Goal: Task Accomplishment & Management: Complete application form

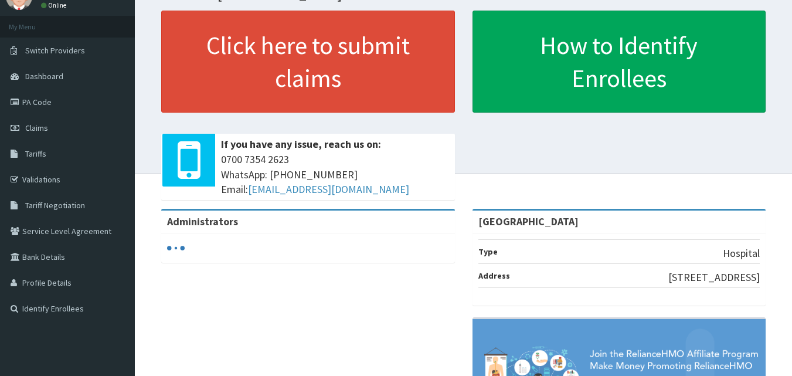
scroll to position [59, 0]
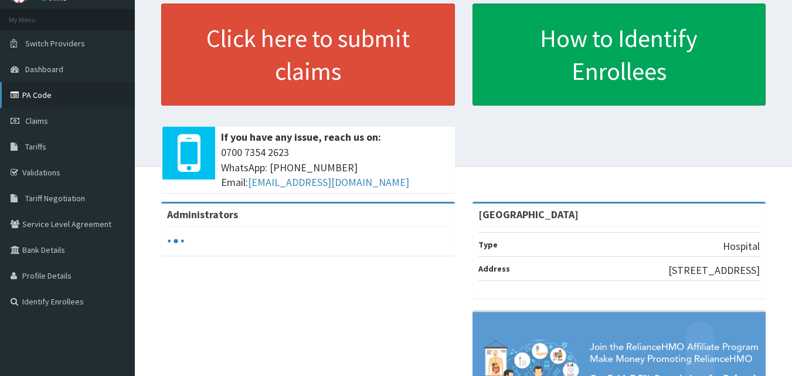
click at [33, 94] on link "PA Code" at bounding box center [67, 95] width 135 height 26
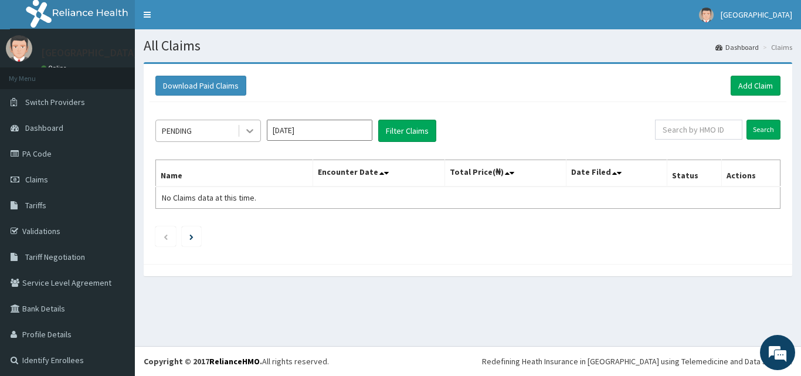
click at [248, 130] on icon at bounding box center [250, 131] width 12 height 12
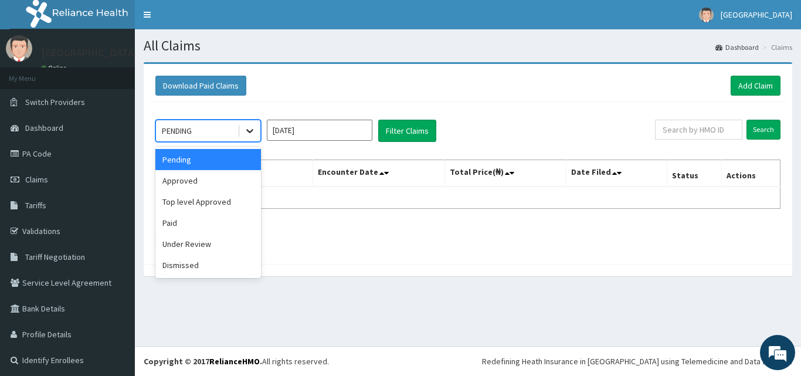
click at [248, 130] on icon at bounding box center [250, 131] width 12 height 12
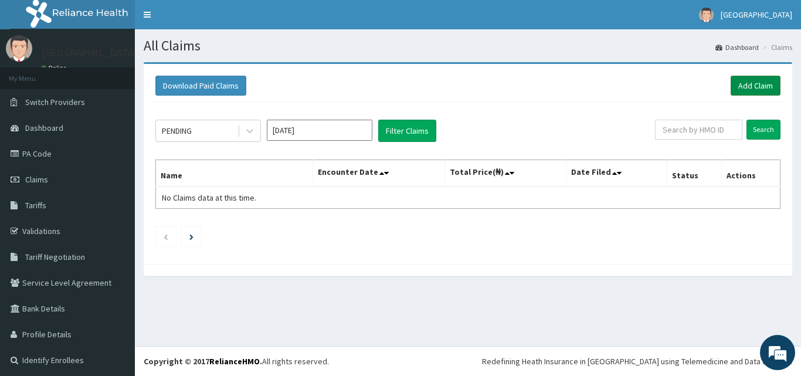
click at [740, 84] on link "Add Claim" at bounding box center [755, 86] width 50 height 20
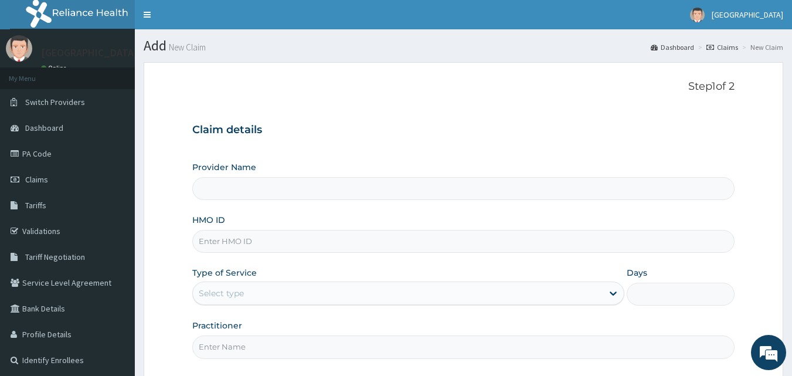
type input "[GEOGRAPHIC_DATA]"
click at [245, 243] on input "HMO ID" at bounding box center [463, 241] width 543 height 23
type input "NEM/10035/B"
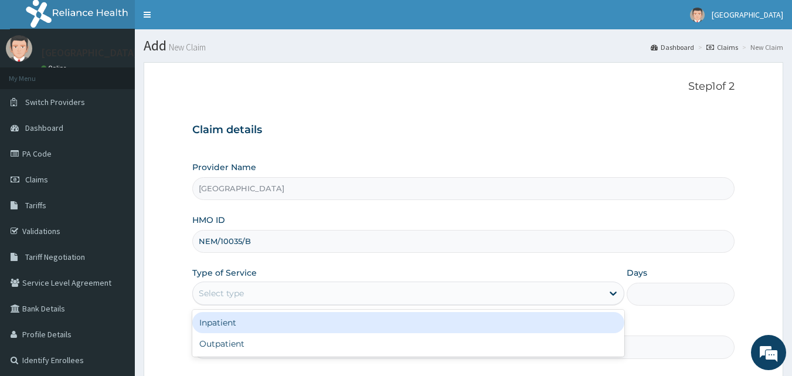
click at [250, 292] on div "Select type" at bounding box center [398, 293] width 410 height 19
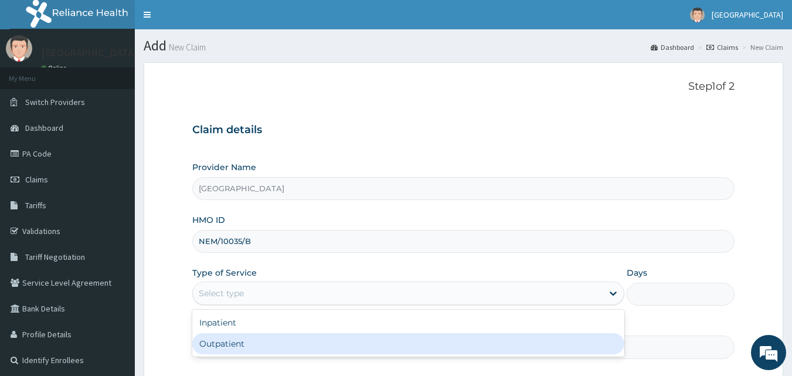
click at [231, 341] on div "Outpatient" at bounding box center [408, 343] width 432 height 21
type input "1"
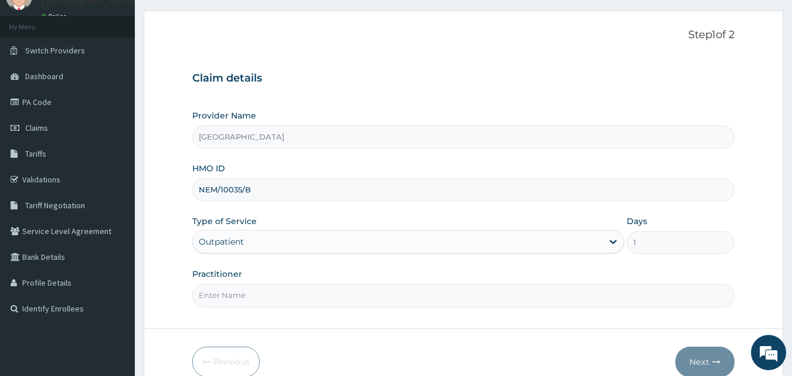
scroll to position [59, 0]
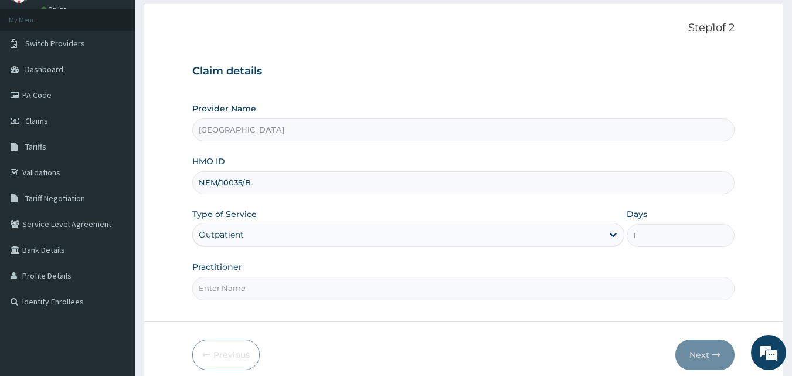
click at [253, 291] on input "Practitioner" at bounding box center [463, 288] width 543 height 23
type input "DR. AMADI"
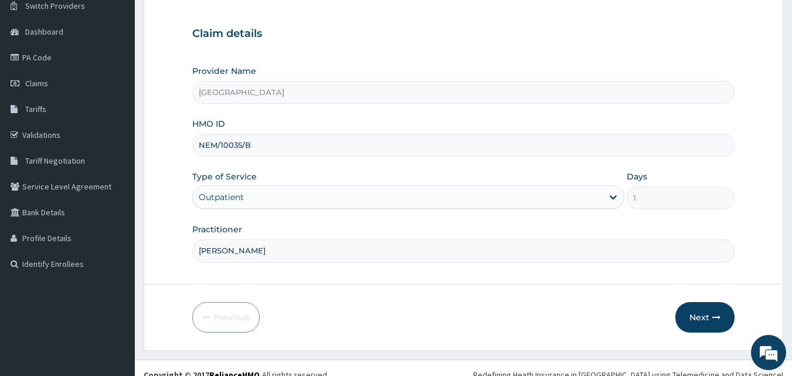
scroll to position [110, 0]
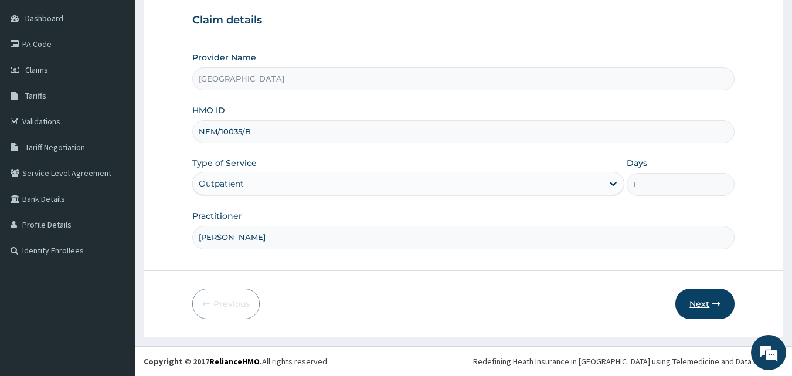
click at [700, 304] on button "Next" at bounding box center [704, 303] width 59 height 30
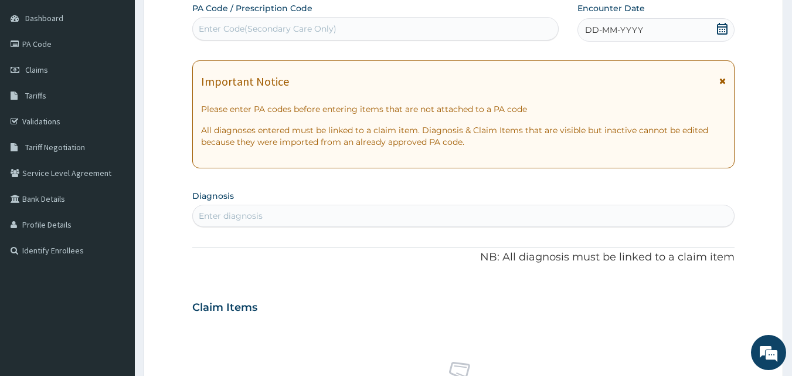
click at [231, 216] on div "Enter diagnosis" at bounding box center [231, 216] width 64 height 12
type input "PRETERM"
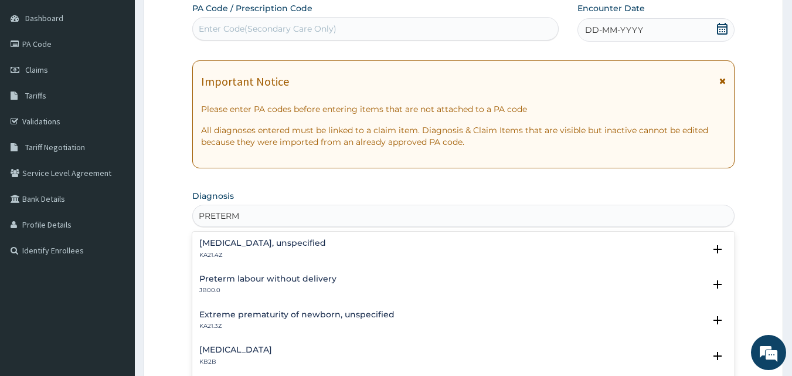
click at [275, 278] on h4 "Preterm labour without delivery" at bounding box center [267, 278] width 137 height 9
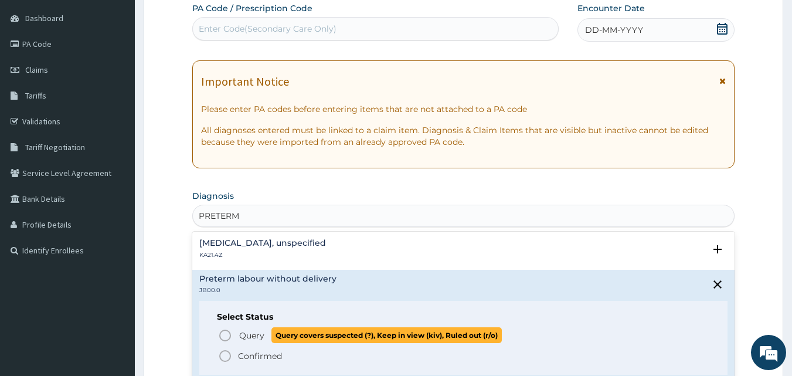
click at [224, 334] on icon "status option query" at bounding box center [225, 335] width 14 height 14
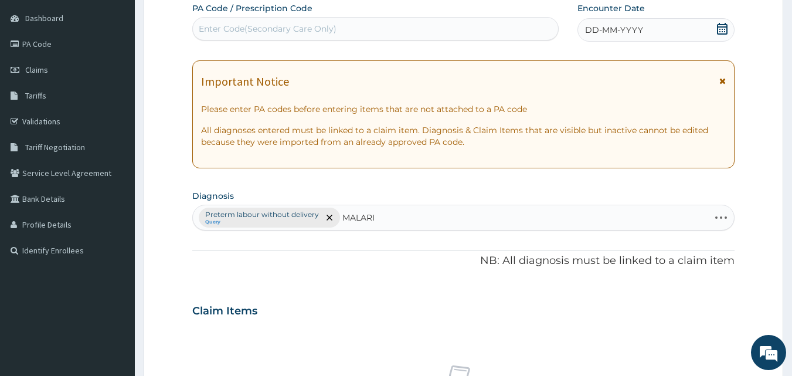
type input "MALARIA"
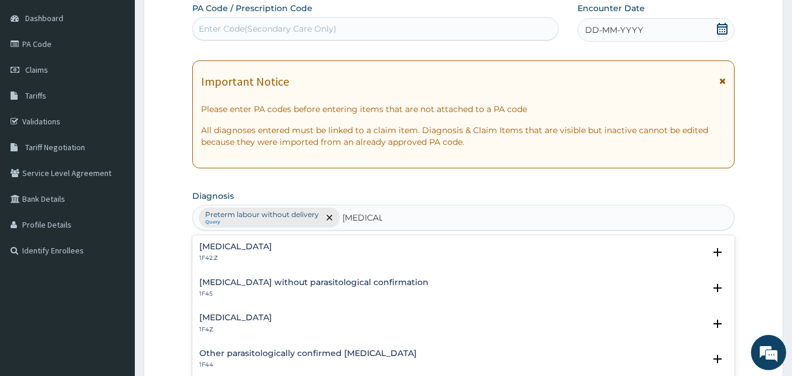
click at [256, 315] on h4 "Malaria, unspecified" at bounding box center [235, 317] width 73 height 9
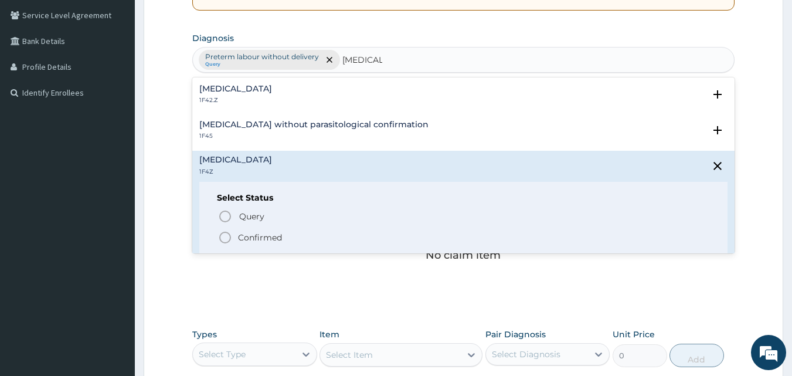
scroll to position [270, 0]
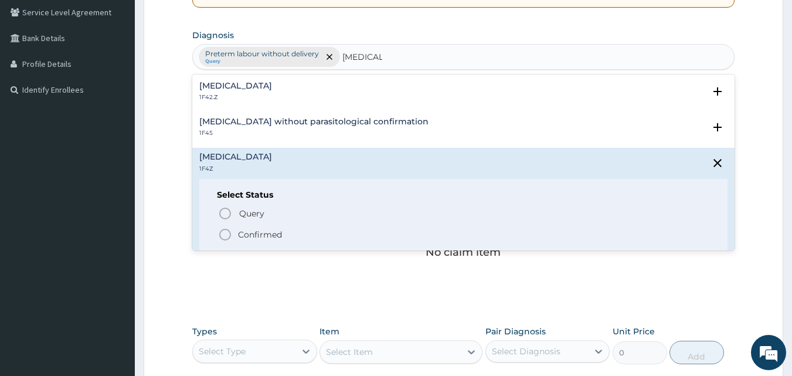
click at [226, 236] on icon "status option filled" at bounding box center [225, 234] width 14 height 14
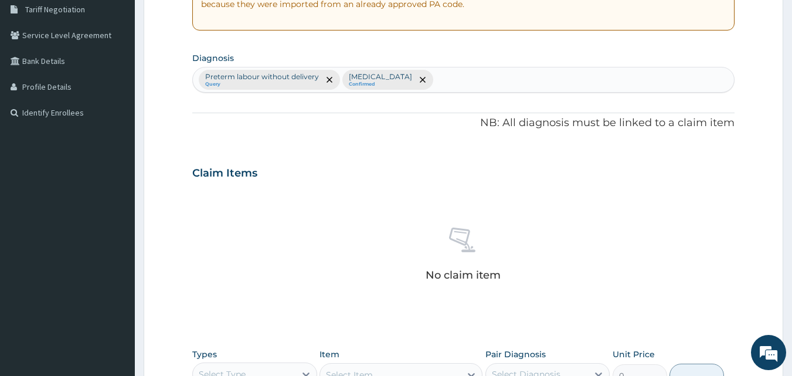
scroll to position [212, 0]
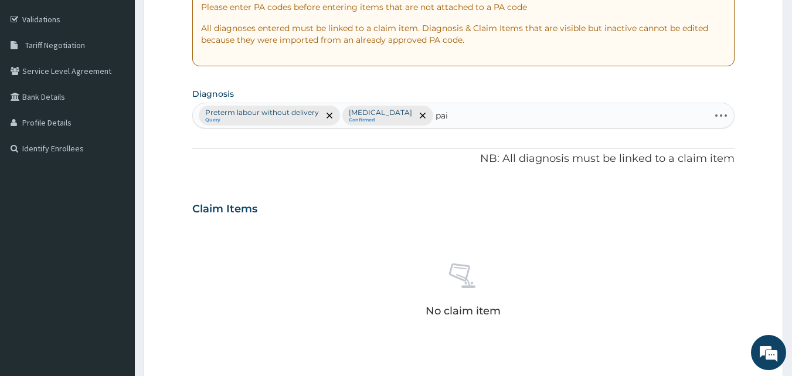
type input "pain"
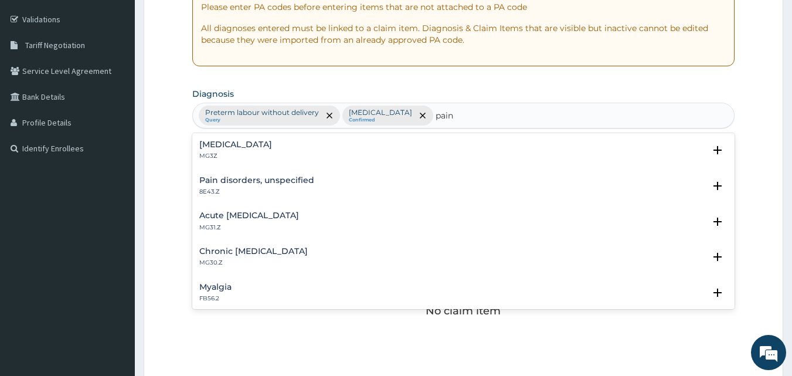
click at [272, 250] on h4 "Chronic pain, unspecified" at bounding box center [253, 251] width 108 height 9
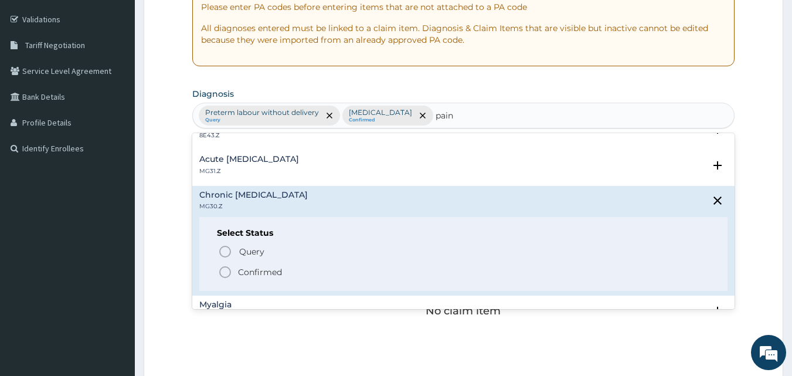
scroll to position [59, 0]
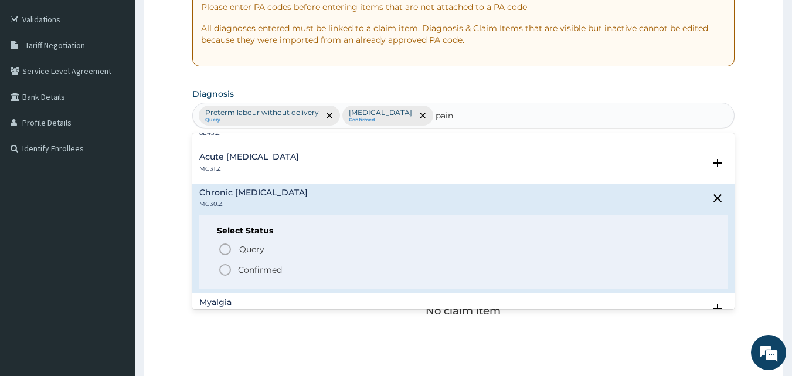
click at [224, 270] on icon "status option filled" at bounding box center [225, 270] width 14 height 14
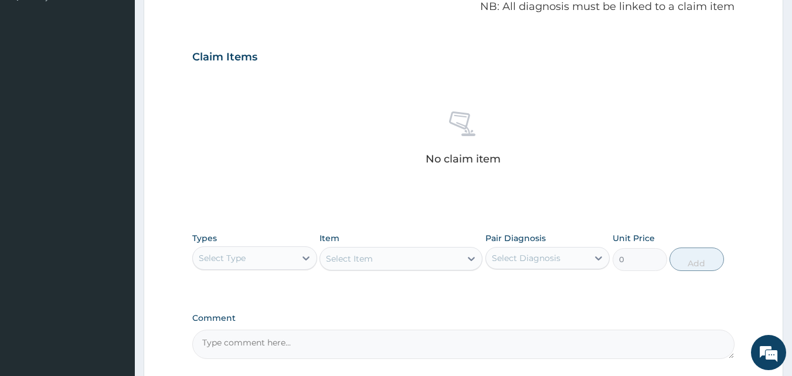
scroll to position [387, 0]
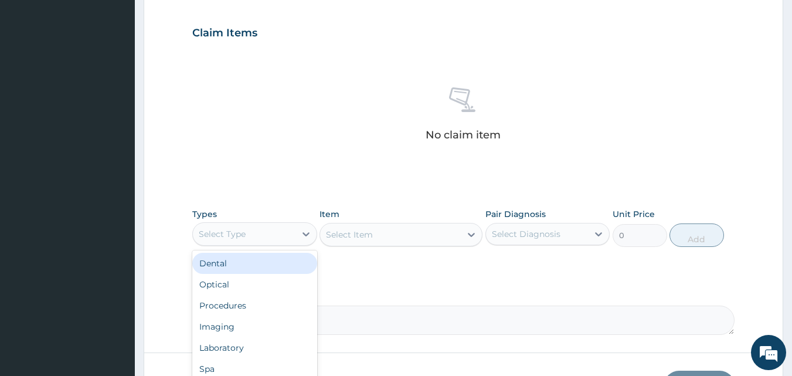
click at [226, 236] on div "Select Type" at bounding box center [222, 234] width 47 height 12
type input "drug"
click at [222, 262] on div "Drugs" at bounding box center [254, 263] width 125 height 21
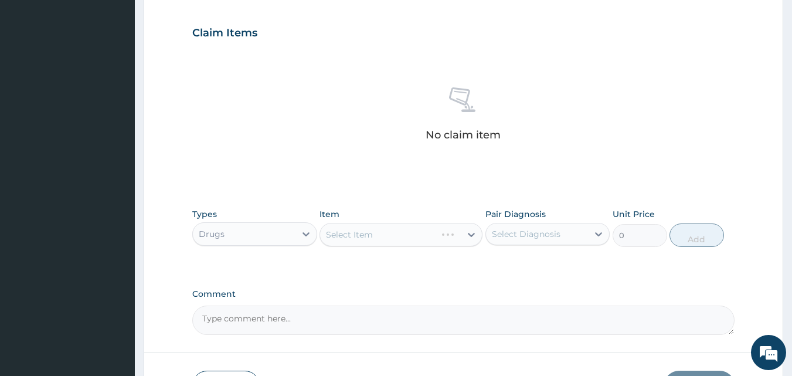
click at [380, 239] on div "Select Item" at bounding box center [400, 234] width 163 height 23
click at [469, 234] on div "Select Item" at bounding box center [400, 234] width 163 height 23
click at [472, 233] on icon at bounding box center [471, 235] width 12 height 12
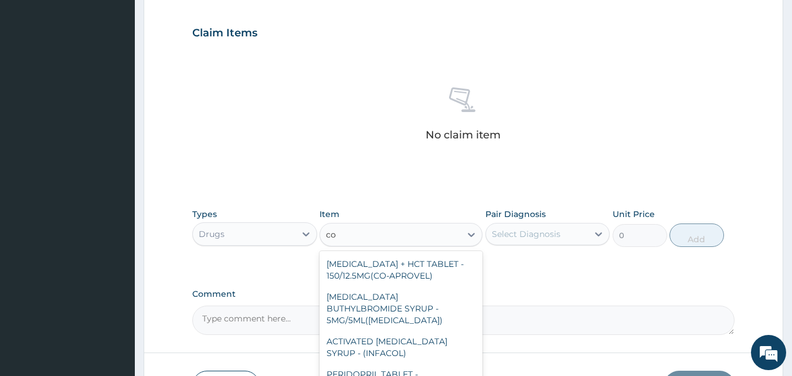
type input "c"
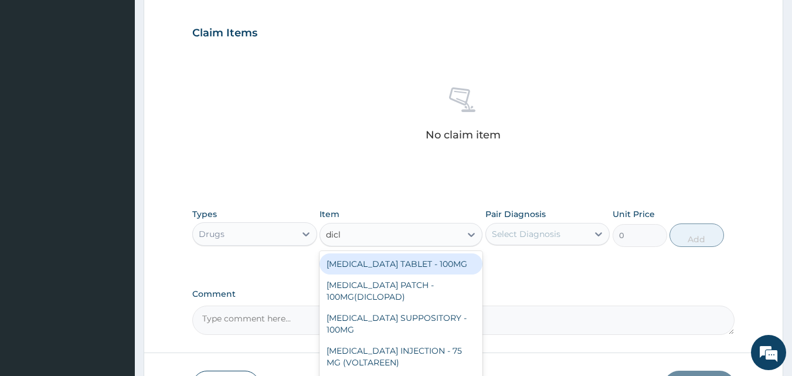
type input "diclo"
click at [416, 273] on div "DICLOFENAC TABLET - 100MG" at bounding box center [400, 263] width 163 height 21
type input "112"
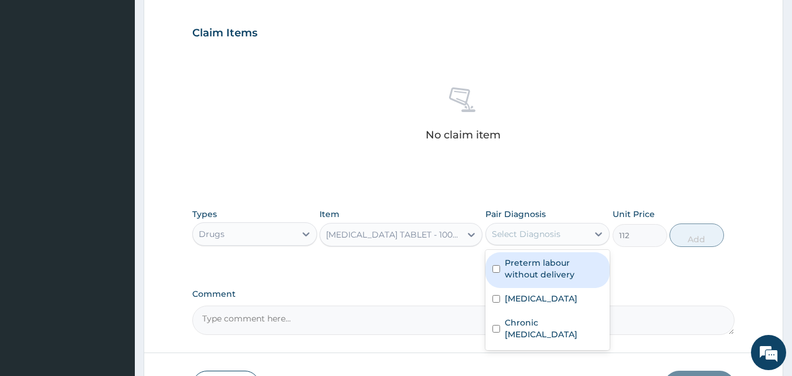
click at [529, 235] on div "Select Diagnosis" at bounding box center [526, 234] width 69 height 12
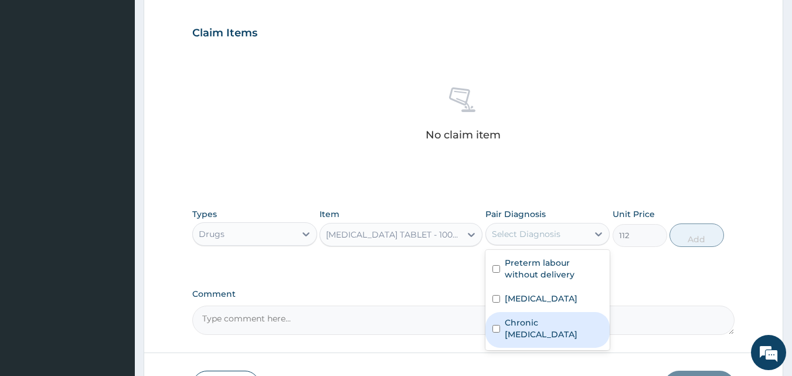
click at [540, 328] on label "Chronic pain, unspecified" at bounding box center [554, 327] width 98 height 23
checkbox input "true"
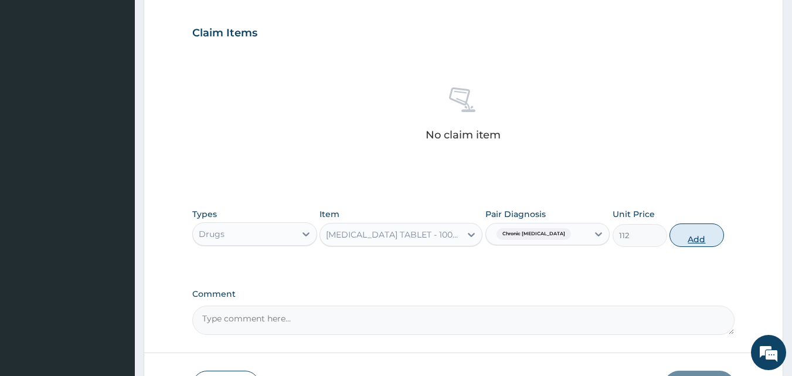
click at [700, 236] on button "Add" at bounding box center [696, 234] width 55 height 23
type input "0"
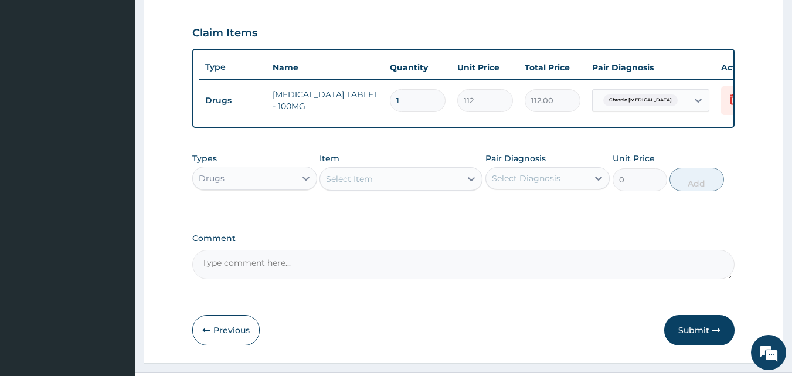
type input "10"
type input "1120.00"
type input "10"
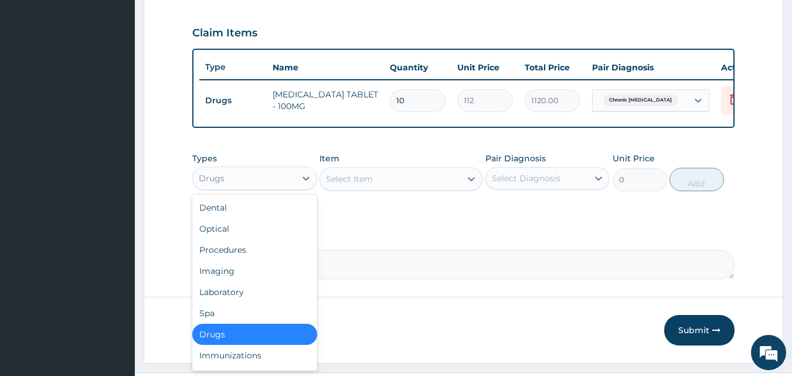
click at [248, 188] on div "Drugs" at bounding box center [244, 178] width 103 height 19
click at [364, 185] on div "Select Item" at bounding box center [349, 179] width 47 height 12
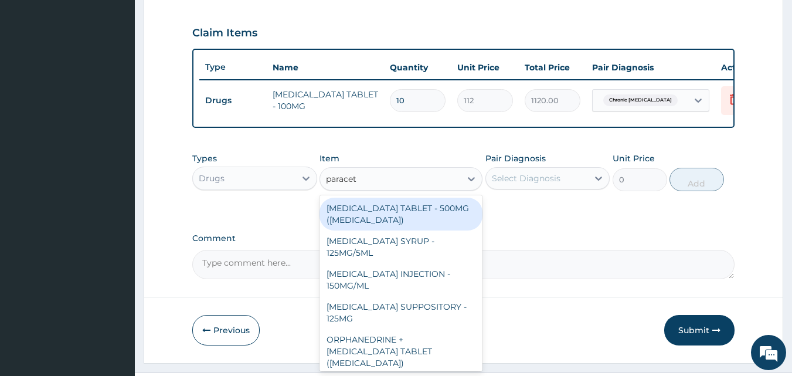
type input "paraceta"
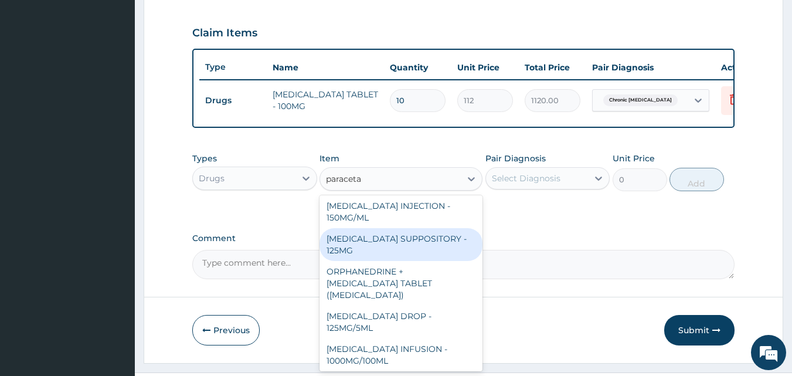
scroll to position [117, 0]
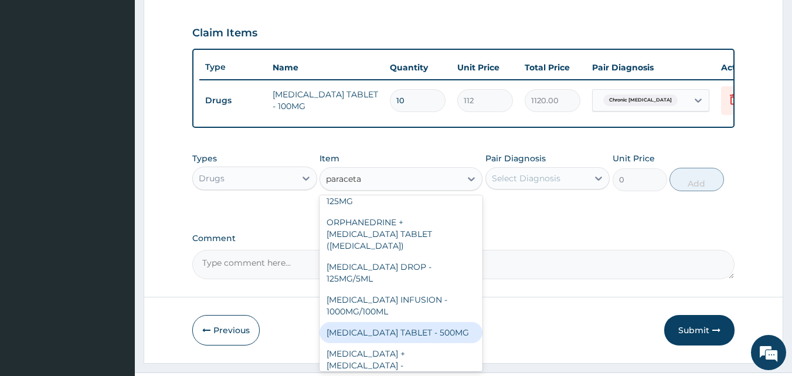
click at [380, 338] on div "PARACETAMOL TABLET - 500MG" at bounding box center [400, 332] width 163 height 21
type input "33.599999999999994"
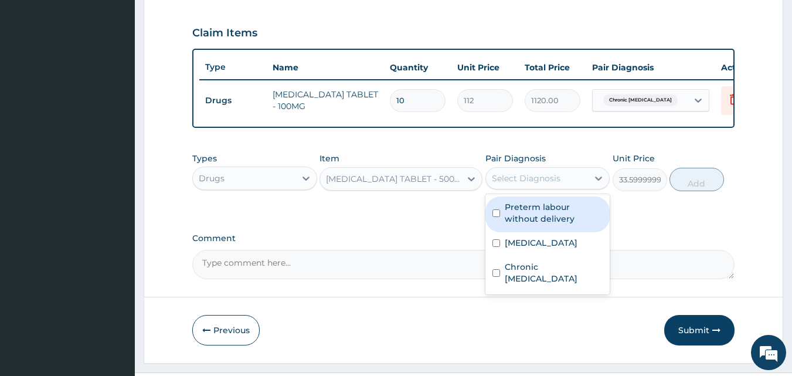
click at [537, 184] on div "Select Diagnosis" at bounding box center [526, 178] width 69 height 12
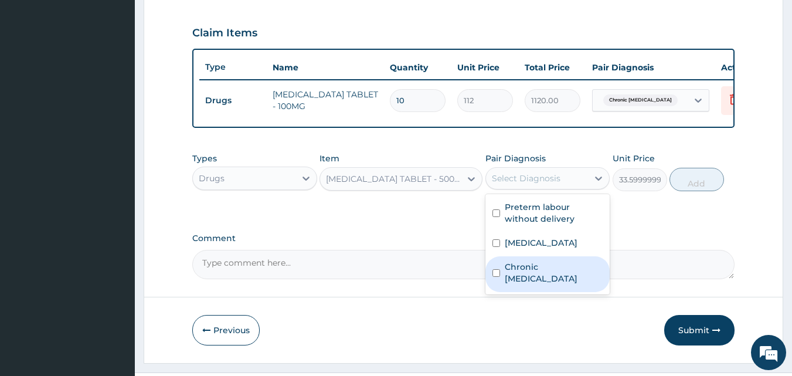
click at [530, 284] on label "Chronic pain, unspecified" at bounding box center [554, 272] width 98 height 23
checkbox input "true"
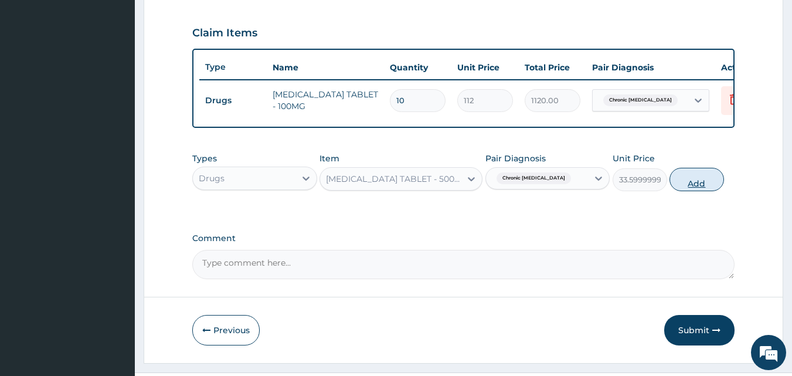
click at [700, 190] on button "Add" at bounding box center [696, 179] width 55 height 23
type input "0"
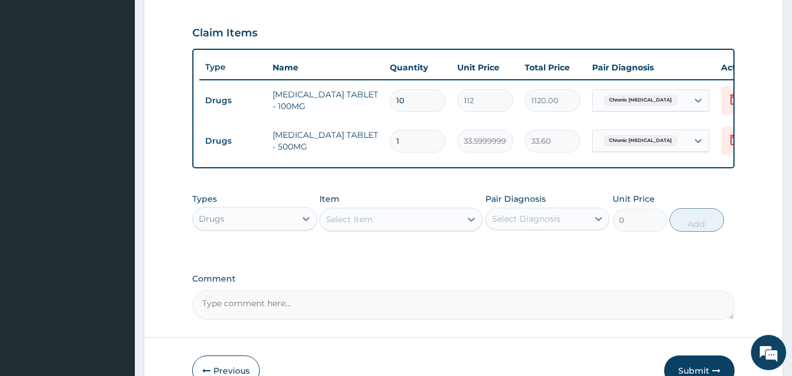
type input "11"
type input "369.60"
type input "118"
type input "3964.80"
type input "118"
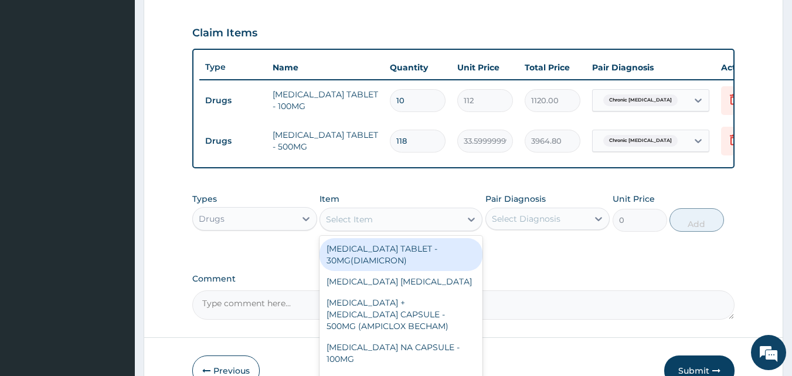
click at [381, 229] on div "Select Item" at bounding box center [390, 219] width 141 height 19
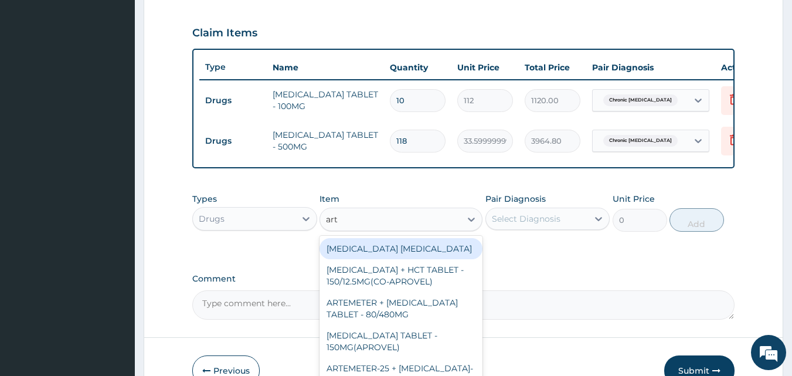
type input "arte"
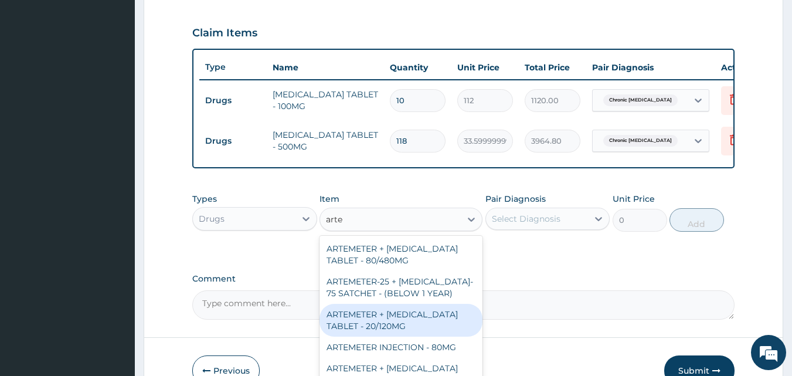
click at [395, 329] on div "ARTEMETER + LUMEFANTRINE TABLET - 20/120MG" at bounding box center [400, 320] width 163 height 33
type input "196"
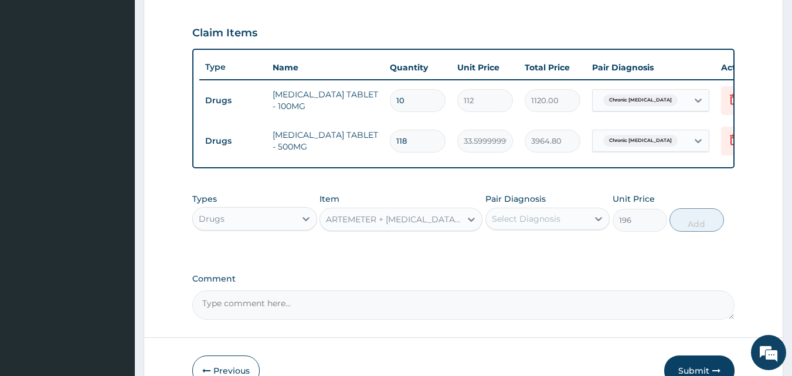
click at [551, 224] on div "Select Diagnosis" at bounding box center [526, 219] width 69 height 12
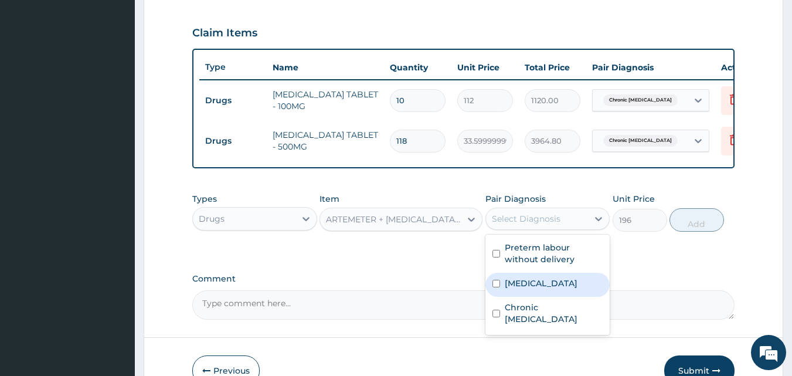
click at [534, 289] on label "Malaria, unspecified" at bounding box center [541, 283] width 73 height 12
checkbox input "true"
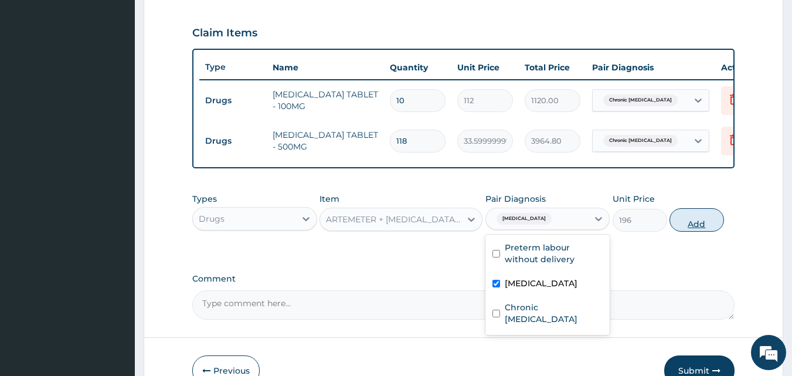
click at [696, 231] on button "Add" at bounding box center [696, 219] width 55 height 23
type input "0"
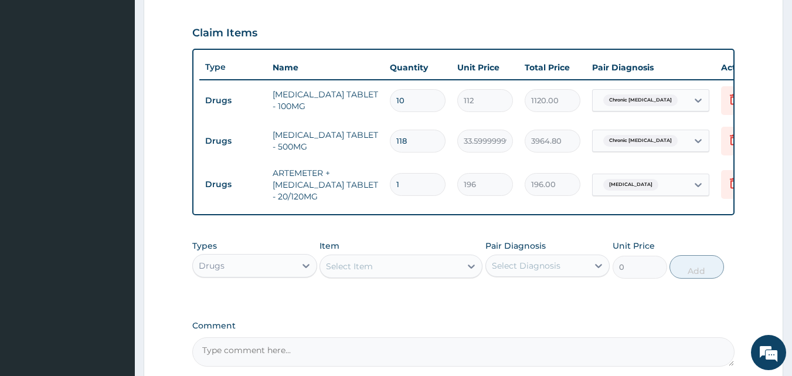
type input "0.00"
type input "2"
type input "392.00"
type input "24"
type input "4704.00"
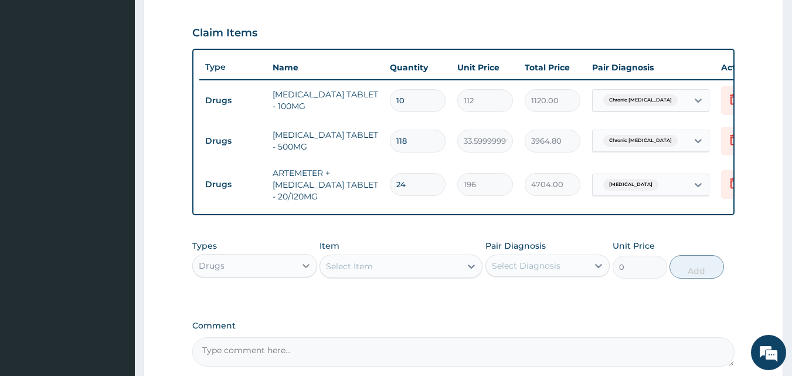
type input "24"
click at [308, 271] on icon at bounding box center [306, 266] width 12 height 12
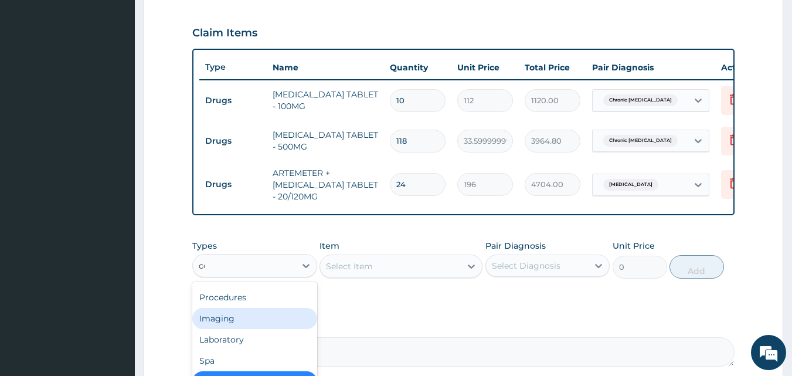
scroll to position [0, 0]
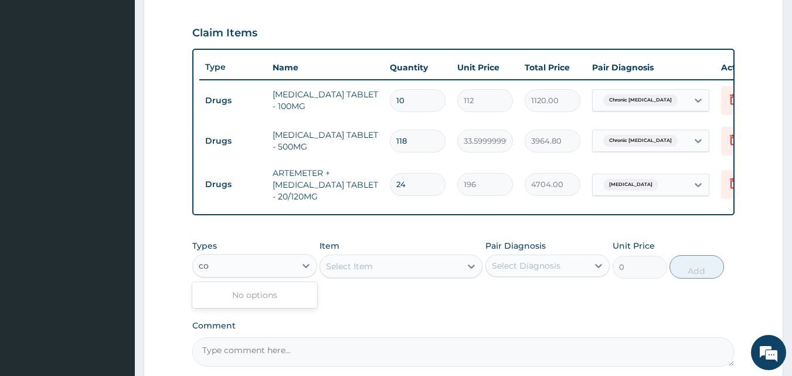
type input "c"
type input "proce"
click at [257, 305] on div "Procedures" at bounding box center [254, 294] width 125 height 21
click at [369, 278] on div "Select Item" at bounding box center [400, 265] width 163 height 23
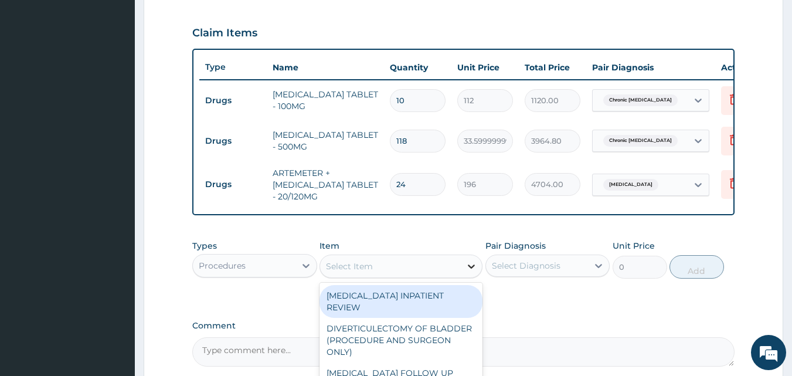
click at [472, 272] on icon at bounding box center [471, 266] width 12 height 12
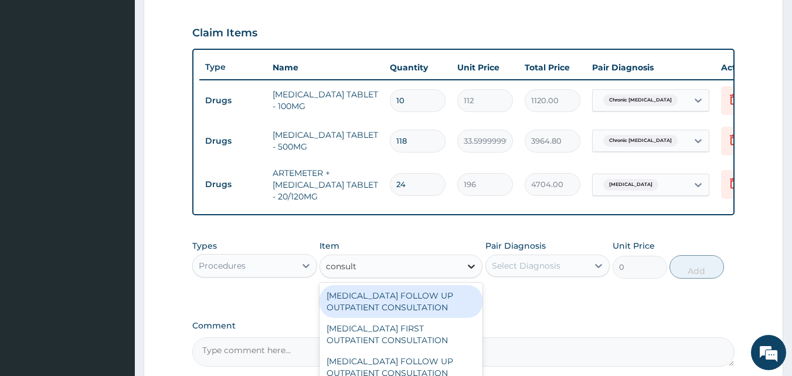
type input "consulta"
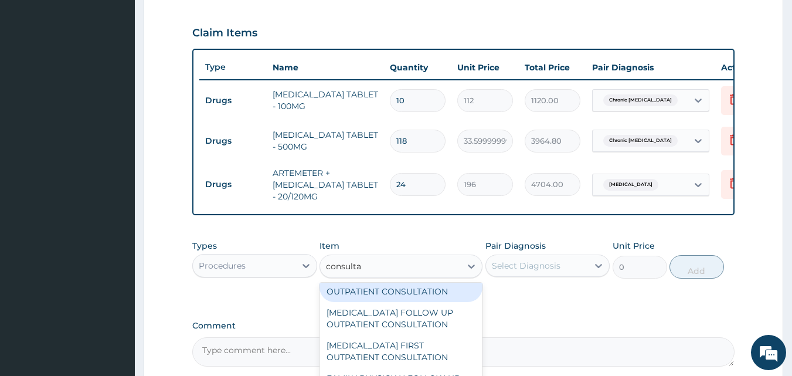
scroll to position [117, 0]
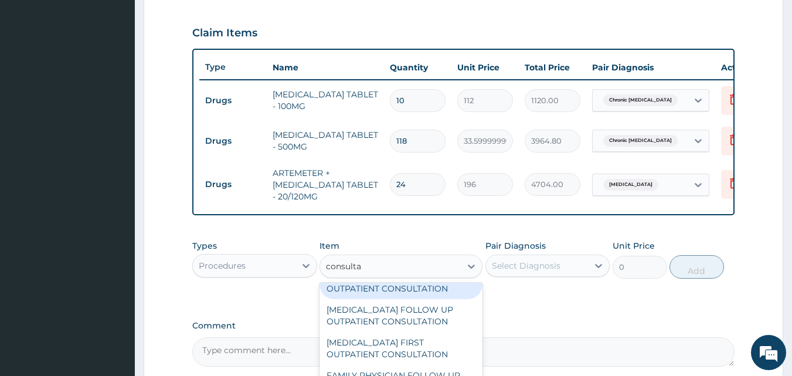
click at [410, 298] on div "PHYSIOTHERAPIST FIRST OUTPATIENT CONSULTATION" at bounding box center [400, 282] width 163 height 33
type input "15000"
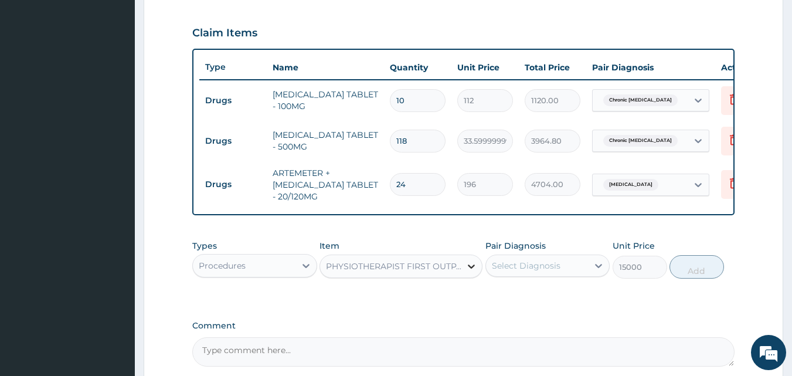
click at [468, 272] on icon at bounding box center [471, 266] width 12 height 12
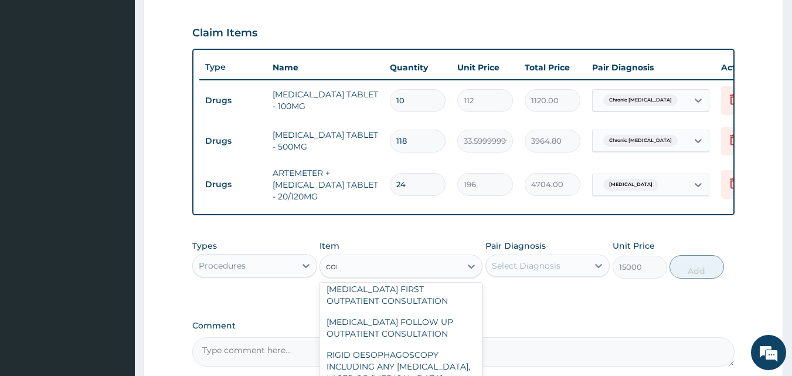
scroll to position [39, 0]
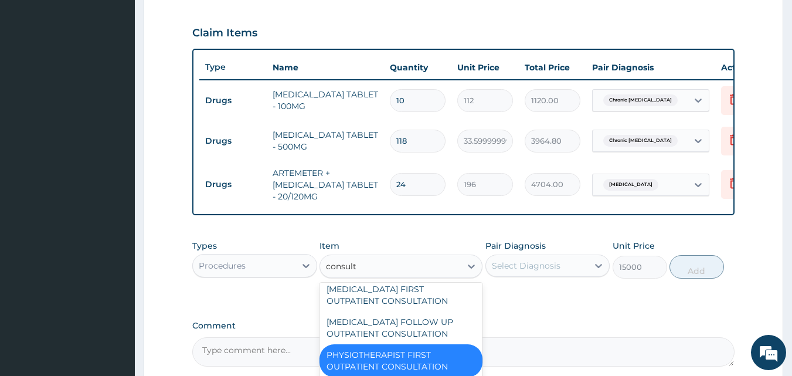
type input "consulta"
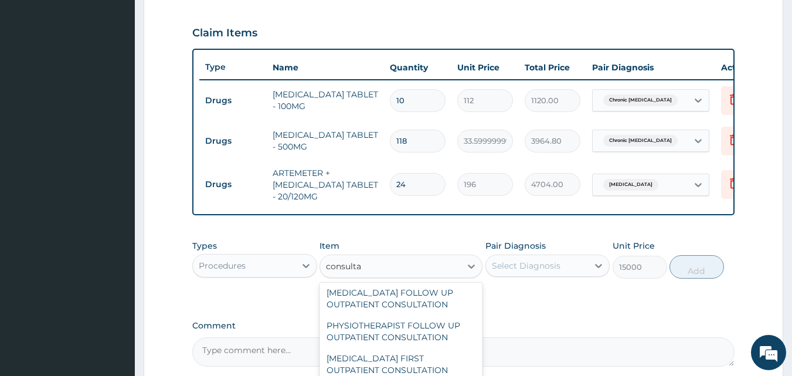
scroll to position [938, 0]
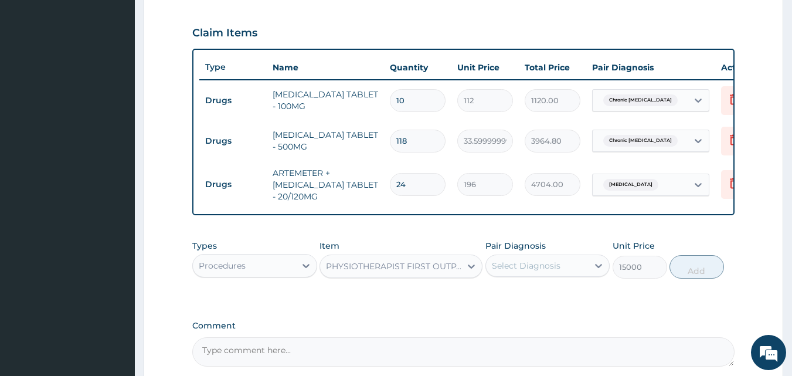
drag, startPoint x: 363, startPoint y: 275, endPoint x: 293, endPoint y: 265, distance: 71.1
click at [293, 265] on div "Types Procedures Item option PHYSIOTHERAPIST FIRST OUTPATIENT CONSULTATION, sel…" at bounding box center [463, 259] width 543 height 50
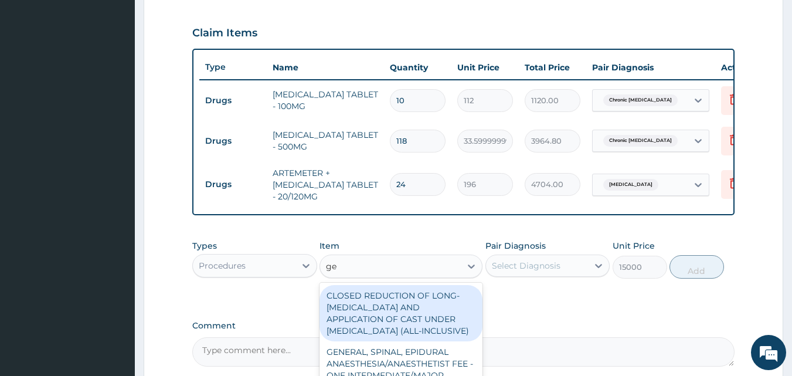
type input "g"
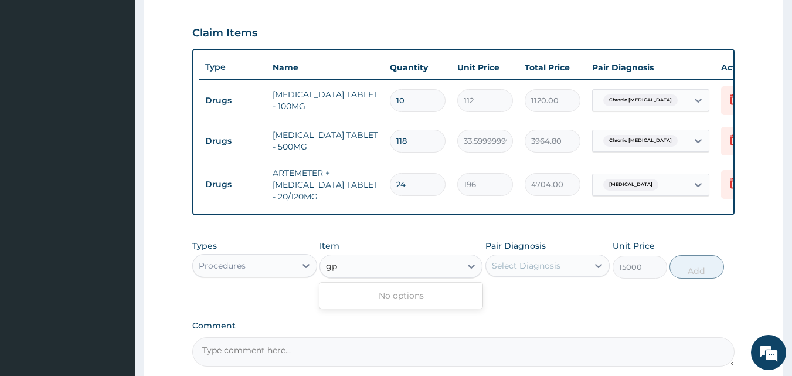
type input "g"
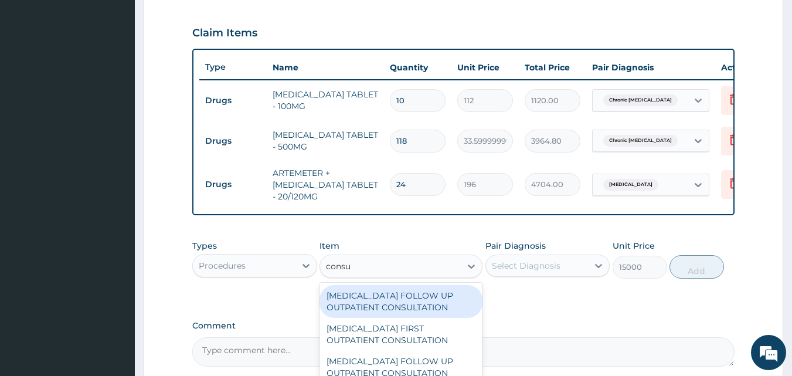
type input "consul"
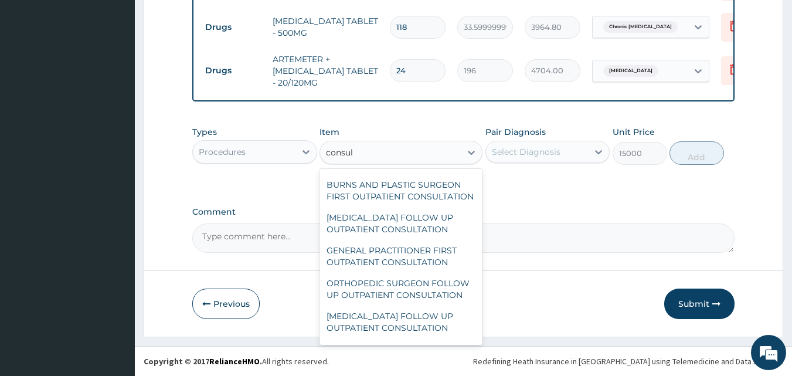
scroll to position [1548, 0]
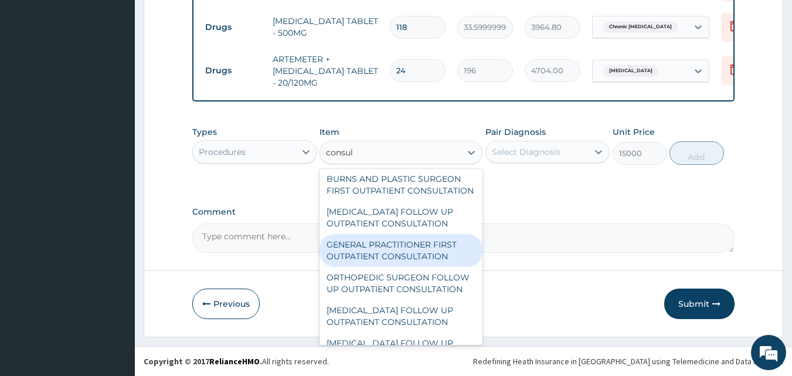
click at [400, 267] on div "GENERAL PRACTITIONER FIRST OUTPATIENT CONSULTATION" at bounding box center [400, 250] width 163 height 33
type input "3750"
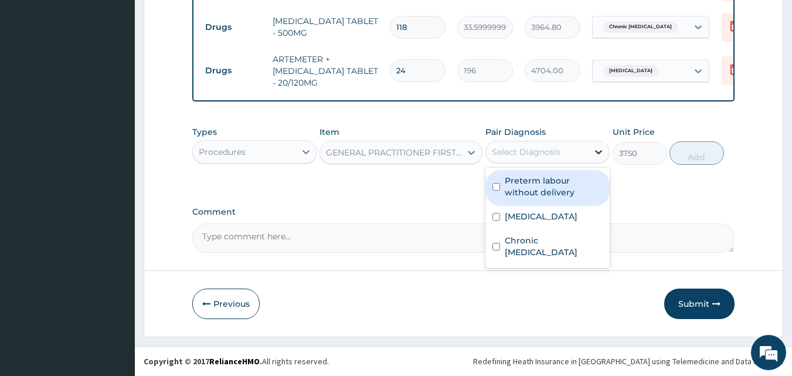
click at [593, 152] on icon at bounding box center [598, 152] width 12 height 12
click at [548, 194] on label "Preterm labour without delivery" at bounding box center [554, 186] width 98 height 23
checkbox input "true"
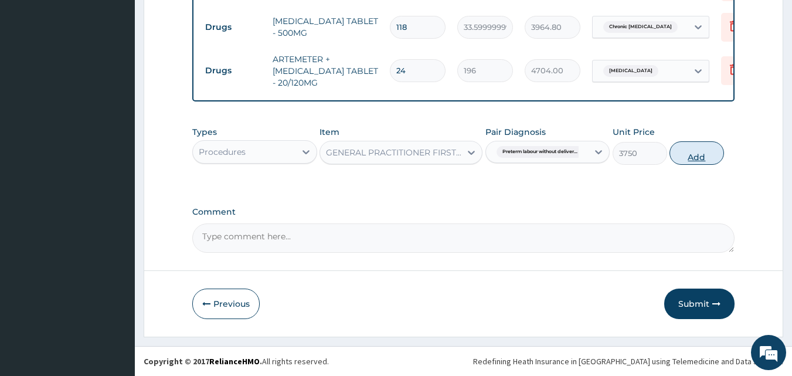
click at [700, 151] on button "Add" at bounding box center [696, 152] width 55 height 23
type input "0"
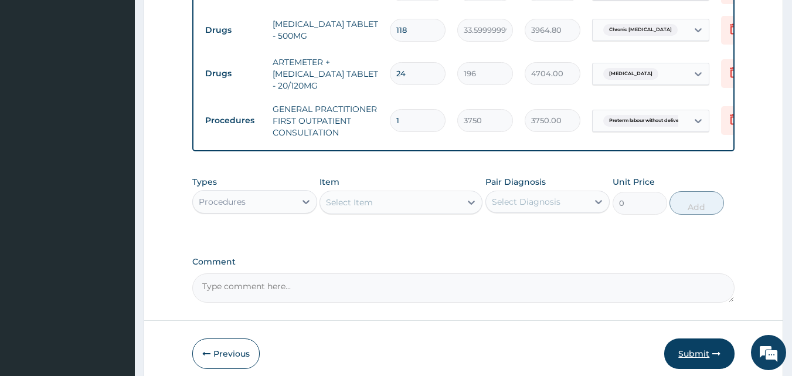
scroll to position [557, 0]
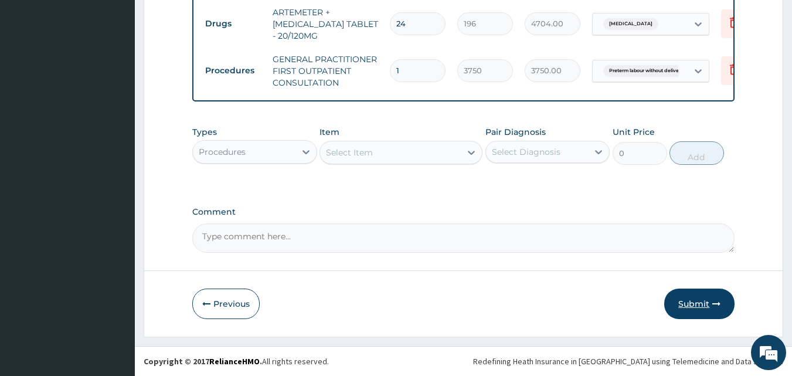
click at [701, 306] on button "Submit" at bounding box center [699, 303] width 70 height 30
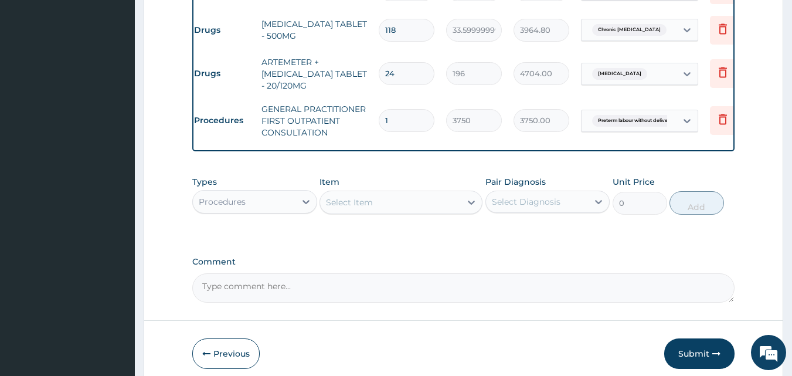
scroll to position [0, 46]
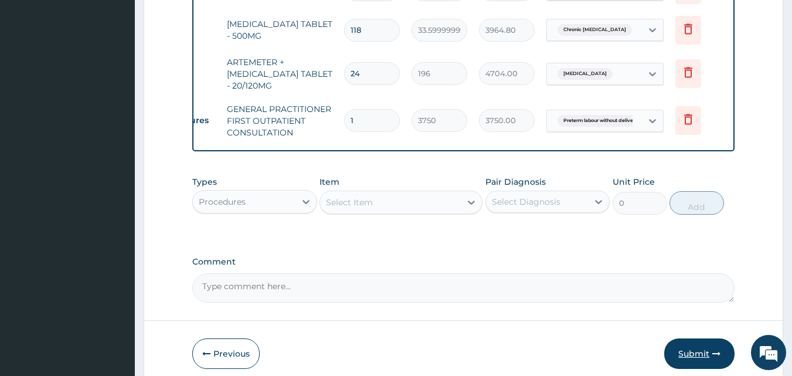
click at [698, 362] on button "Submit" at bounding box center [699, 353] width 70 height 30
click at [699, 362] on button "Submit" at bounding box center [699, 353] width 70 height 30
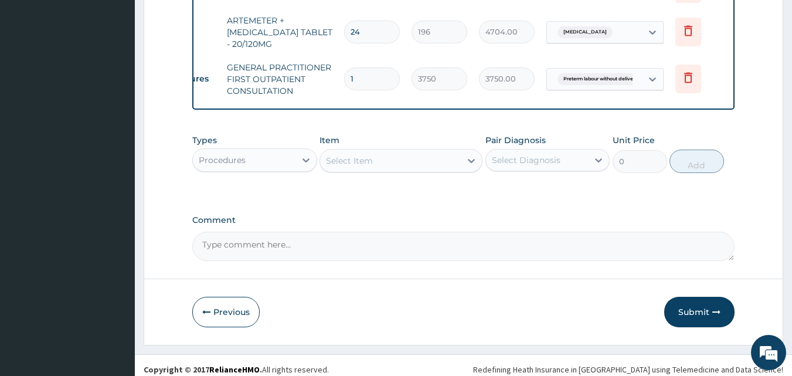
scroll to position [557, 0]
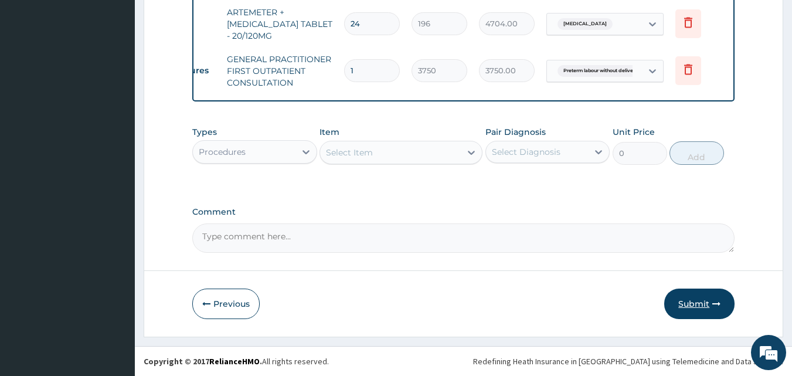
drag, startPoint x: 696, startPoint y: 302, endPoint x: 692, endPoint y: 308, distance: 6.8
click at [692, 308] on button "Submit" at bounding box center [699, 303] width 70 height 30
click at [693, 302] on button "Submit" at bounding box center [699, 303] width 70 height 30
click at [697, 305] on button "Submit" at bounding box center [699, 303] width 70 height 30
click at [717, 301] on icon "button" at bounding box center [716, 303] width 8 height 8
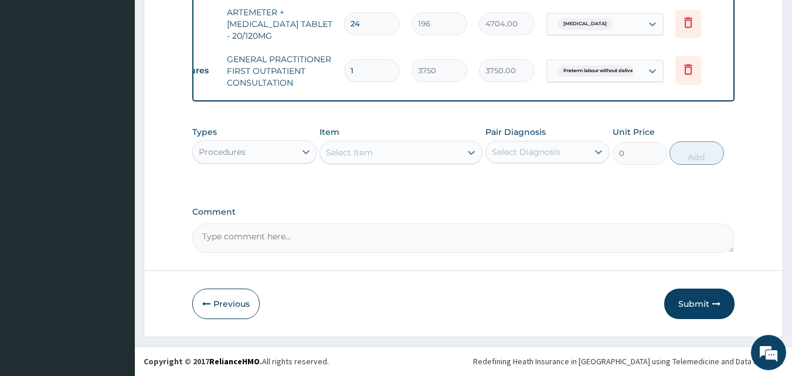
click at [291, 237] on textarea "Comment" at bounding box center [463, 237] width 543 height 29
click at [700, 304] on button "Submit" at bounding box center [699, 303] width 70 height 30
click at [693, 297] on button "Submit" at bounding box center [699, 303] width 70 height 30
click at [692, 297] on button "Submit" at bounding box center [699, 303] width 70 height 30
click at [687, 298] on button "Submit" at bounding box center [699, 303] width 70 height 30
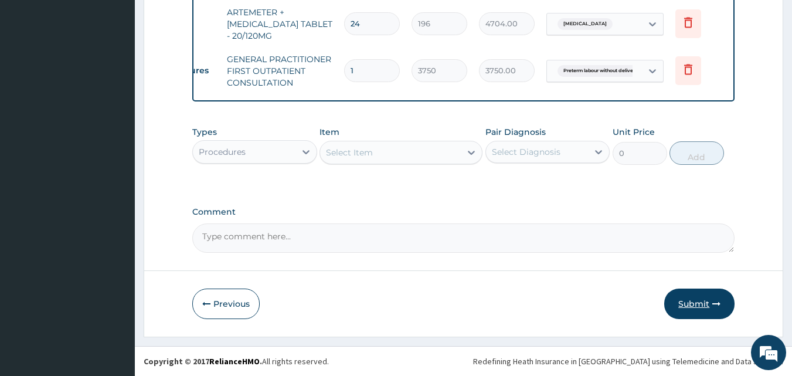
click at [693, 304] on button "Submit" at bounding box center [699, 303] width 70 height 30
click at [690, 300] on button "Submit" at bounding box center [699, 303] width 70 height 30
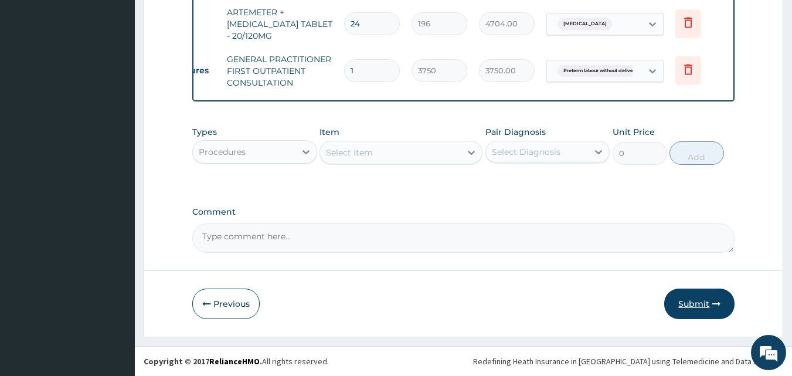
click at [690, 300] on button "Submit" at bounding box center [699, 303] width 70 height 30
click at [689, 298] on button "Submit" at bounding box center [699, 303] width 70 height 30
click at [689, 303] on button "Submit" at bounding box center [699, 303] width 70 height 30
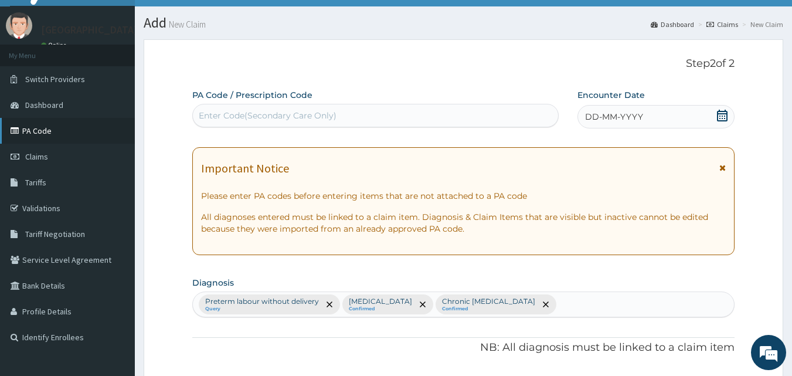
scroll to position [0, 0]
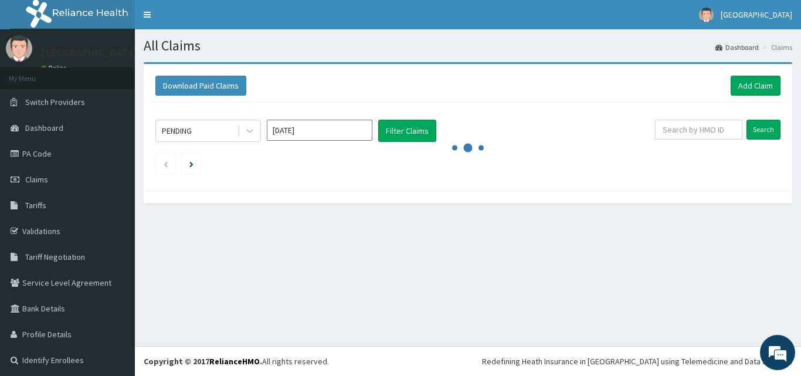
scroll to position [3, 0]
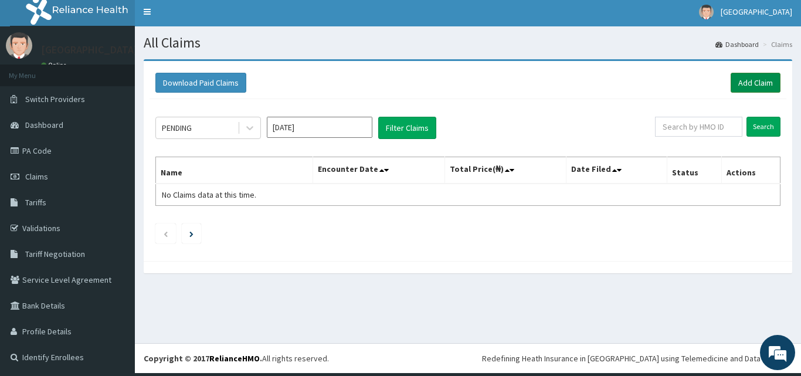
click at [740, 80] on link "Add Claim" at bounding box center [755, 83] width 50 height 20
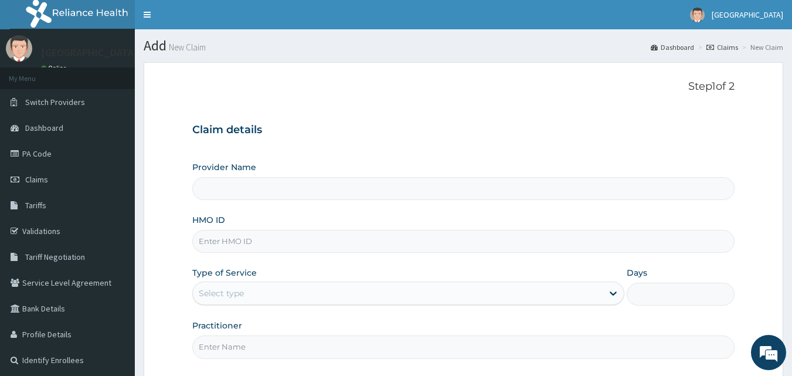
type input "[GEOGRAPHIC_DATA]"
click at [219, 244] on input "HMO ID" at bounding box center [463, 241] width 543 height 23
type input "NEM/10035/B"
click at [272, 290] on div "Select type" at bounding box center [398, 293] width 410 height 19
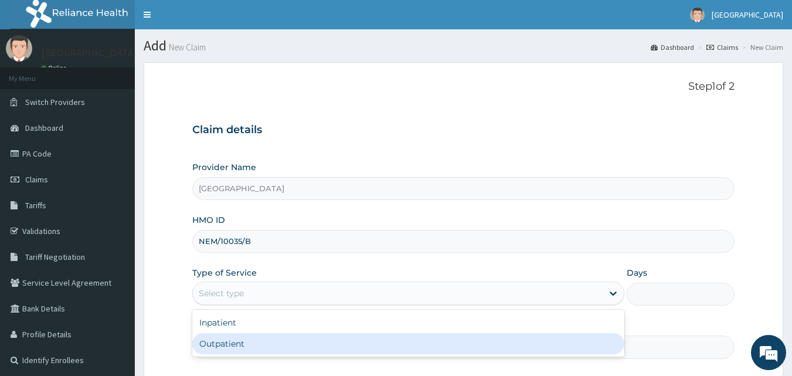
click at [274, 343] on div "Outpatient" at bounding box center [408, 343] width 432 height 21
type input "1"
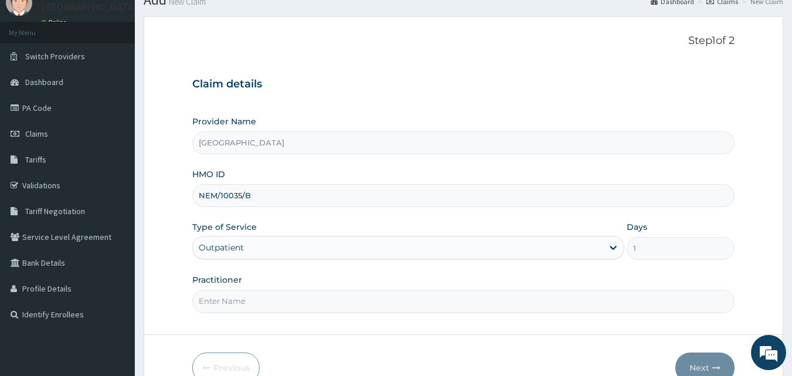
scroll to position [59, 0]
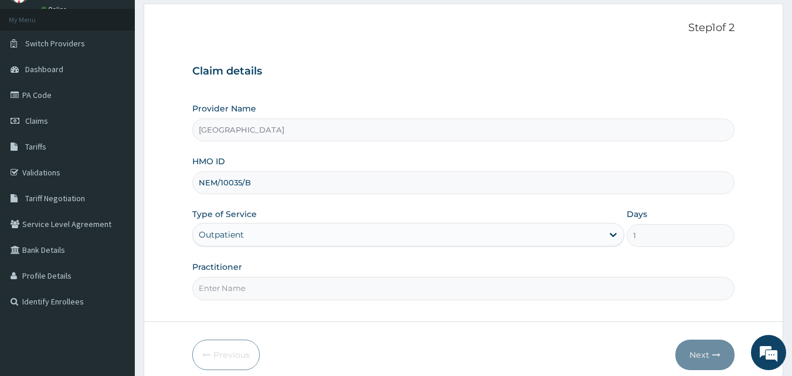
click at [340, 281] on input "Practitioner" at bounding box center [463, 288] width 543 height 23
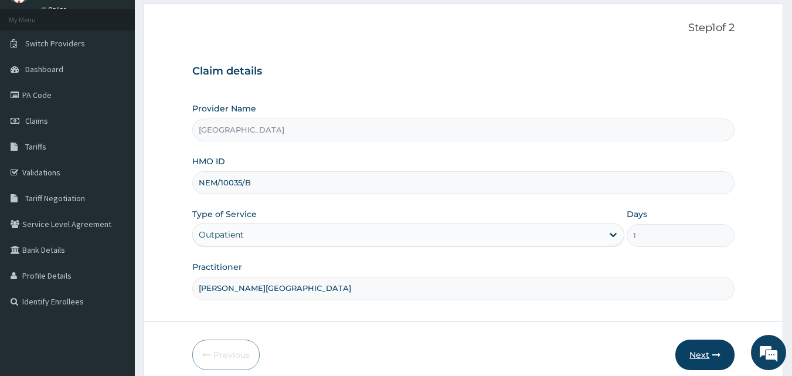
type input "[PERSON_NAME][GEOGRAPHIC_DATA]"
click at [705, 353] on button "Next" at bounding box center [704, 354] width 59 height 30
